Goal: Information Seeking & Learning: Check status

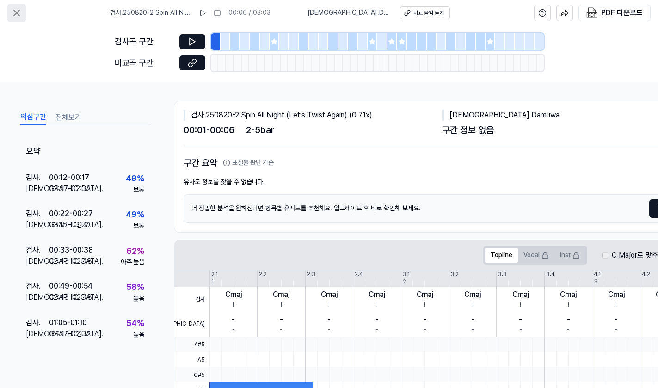
click at [15, 12] on icon at bounding box center [17, 13] width 6 height 6
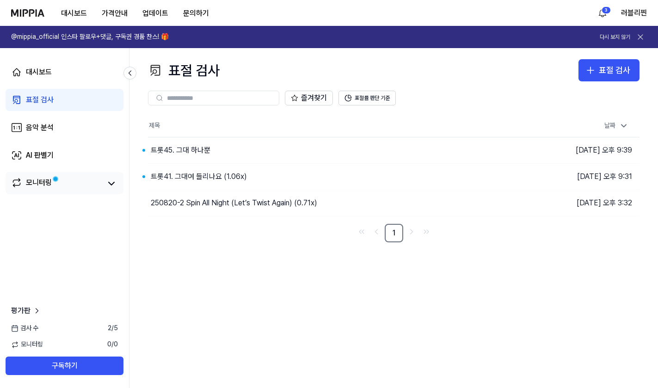
click at [62, 179] on link "모니터링" at bounding box center [56, 183] width 90 height 13
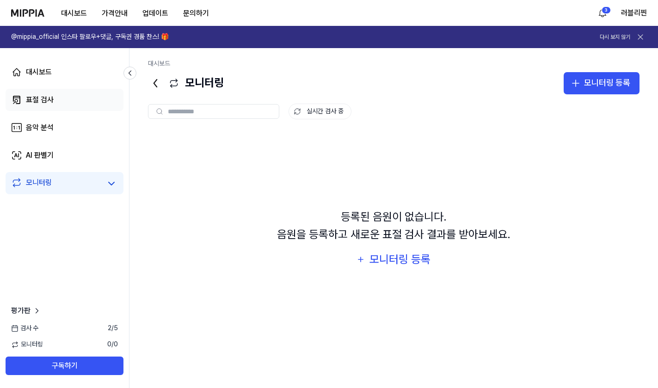
click at [53, 92] on link "표절 검사" at bounding box center [65, 100] width 118 height 22
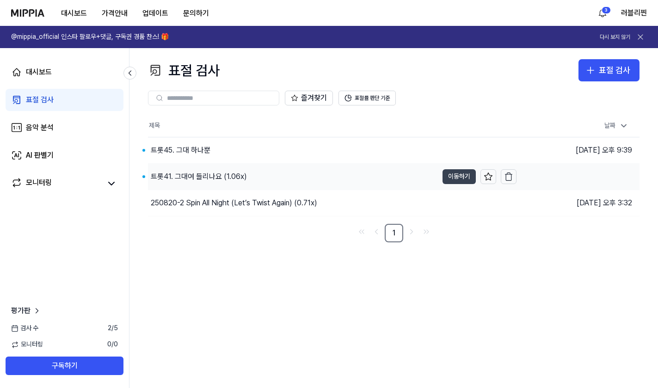
click at [460, 175] on button "이동하기" at bounding box center [458, 176] width 33 height 15
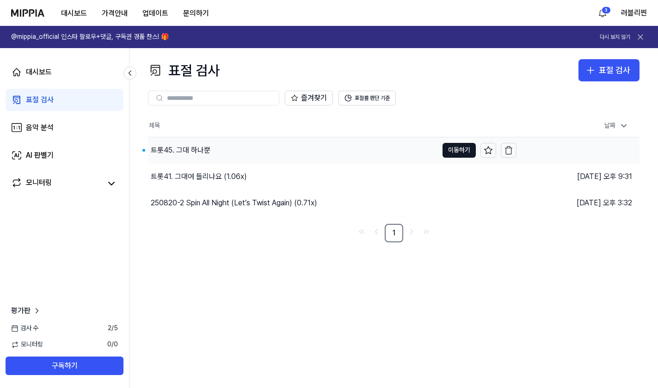
click at [187, 146] on div "트롯45. 그대 하나뿐" at bounding box center [181, 150] width 60 height 11
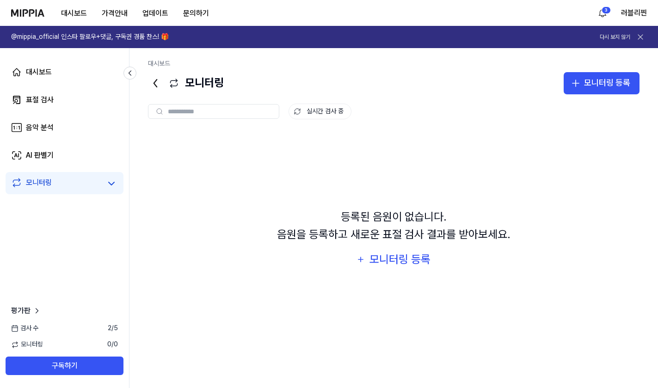
click at [42, 88] on div "대시보드 표절 검사 음악 분석 AI 판별기 모니터링" at bounding box center [64, 127] width 129 height 159
click at [45, 110] on link "표절 검사" at bounding box center [65, 100] width 118 height 22
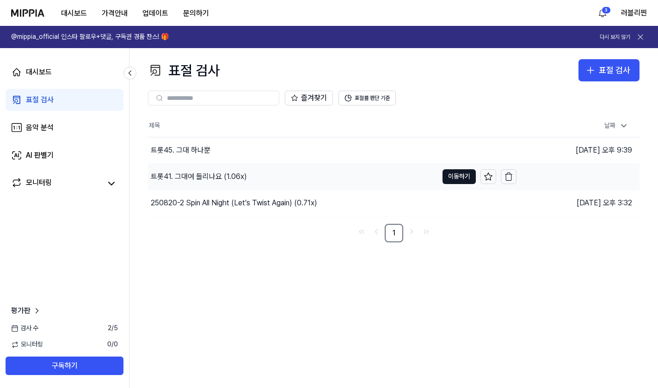
click at [254, 171] on div "트롯41. 그대여 들리나요 (1.06x)" at bounding box center [293, 177] width 290 height 26
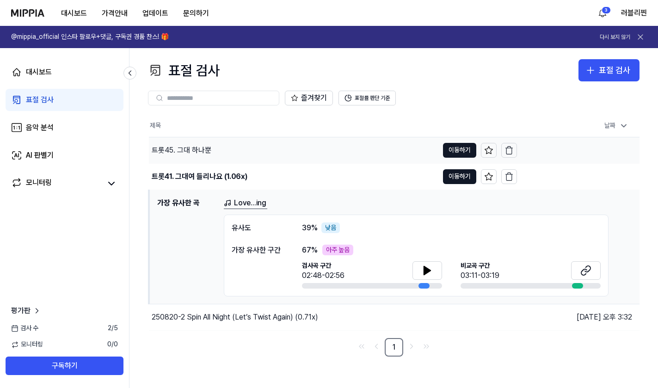
click at [176, 147] on div "트롯45. 그대 하나뿐" at bounding box center [182, 150] width 60 height 11
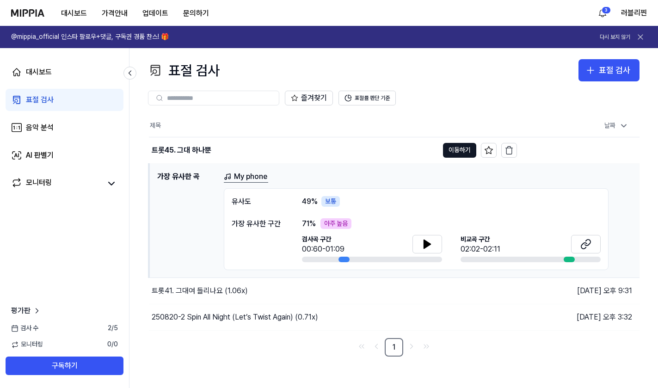
click at [197, 177] on h1 "가장 유사한 곡" at bounding box center [186, 220] width 59 height 99
click at [183, 151] on div "트롯45. 그대 하나뿐" at bounding box center [182, 150] width 60 height 11
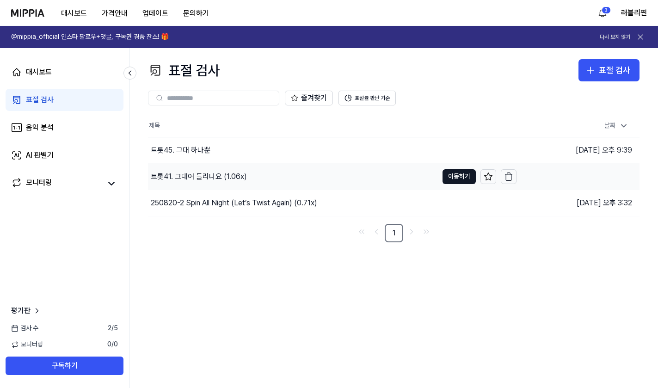
click at [206, 174] on div "트롯41. 그대여 들리나요 (1.06x)" at bounding box center [199, 176] width 96 height 11
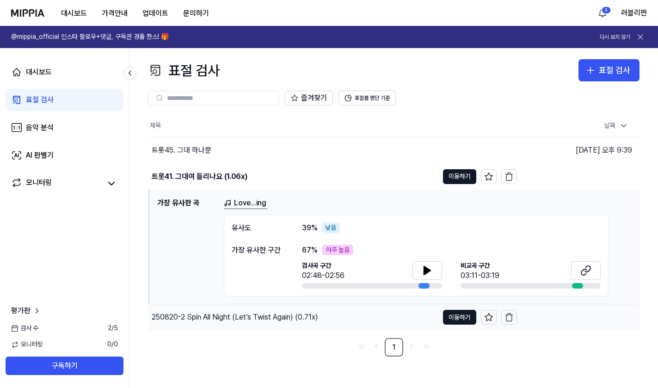
click at [222, 323] on div "250820-2 Spin All Night (Let’s Twist Again) (0.71x)" at bounding box center [235, 317] width 166 height 11
